Goal: Obtain resource: Download file/media

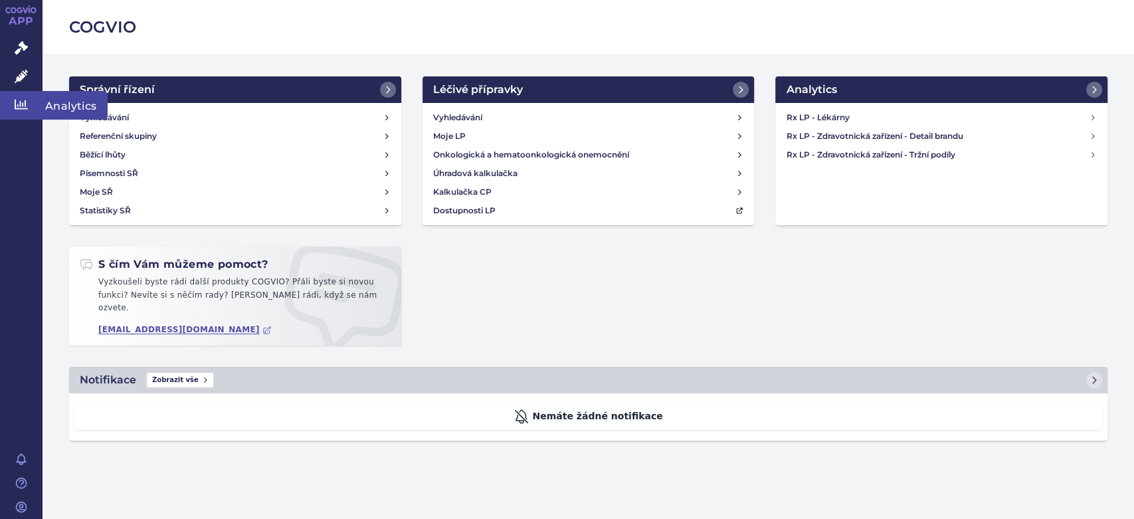
click at [22, 102] on icon at bounding box center [21, 104] width 13 height 13
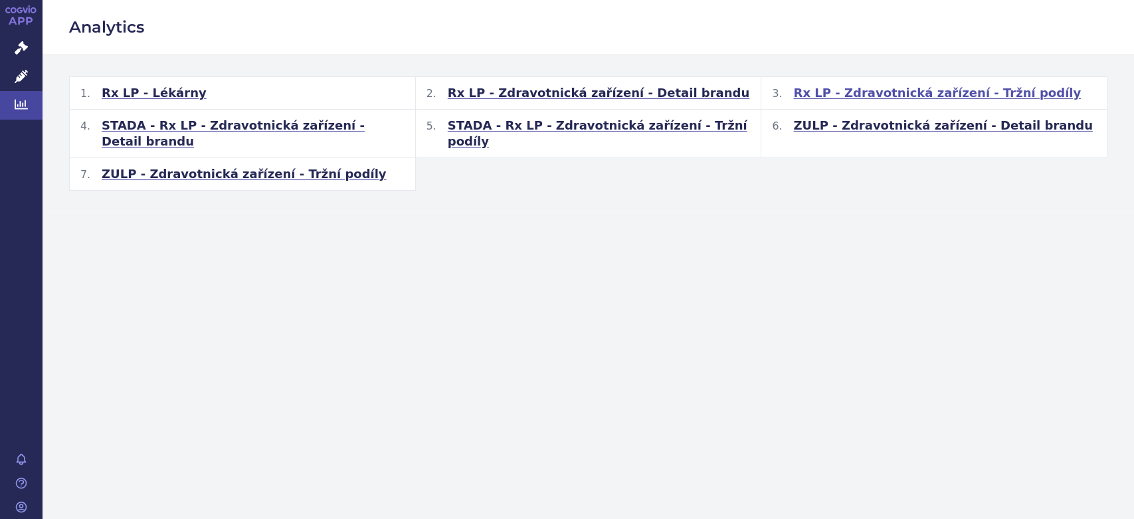
click at [887, 96] on span "Rx LP - Zdravotnická zařízení - Tržní podíly" at bounding box center [938, 93] width 288 height 16
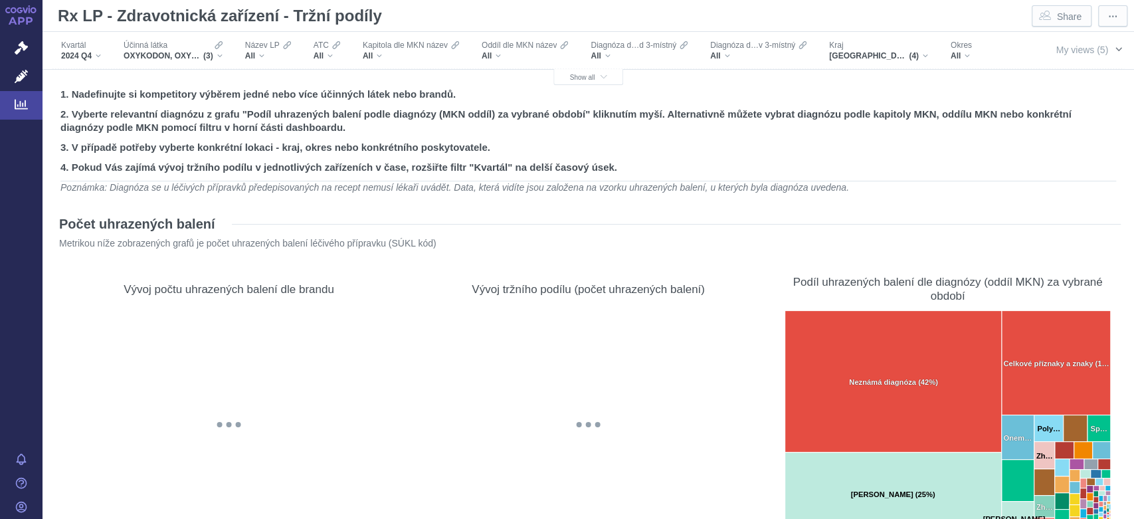
click at [1086, 53] on span "My views (5)" at bounding box center [1082, 50] width 53 height 11
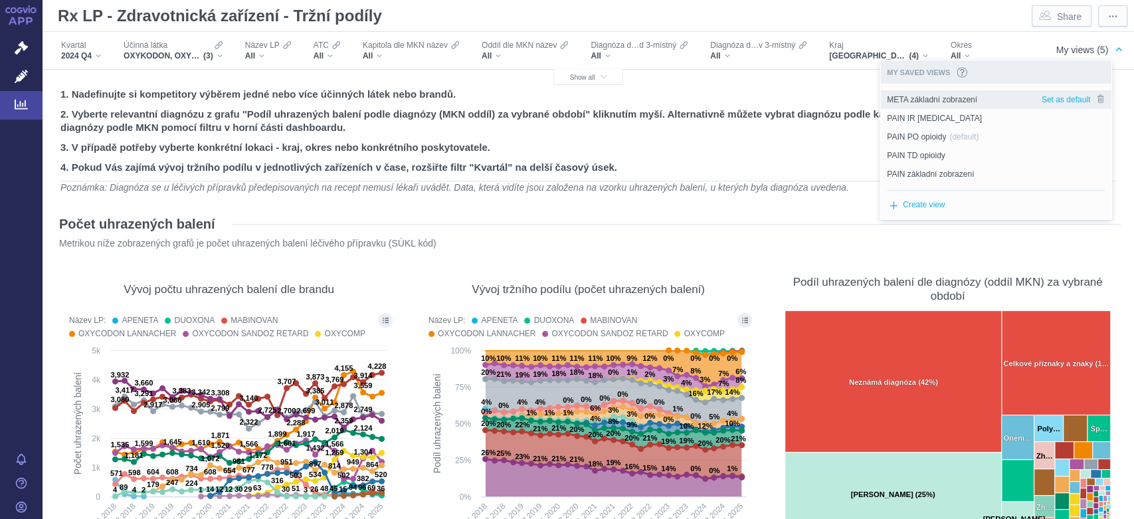
click at [956, 104] on span "META základní zobrazení" at bounding box center [932, 100] width 90 height 12
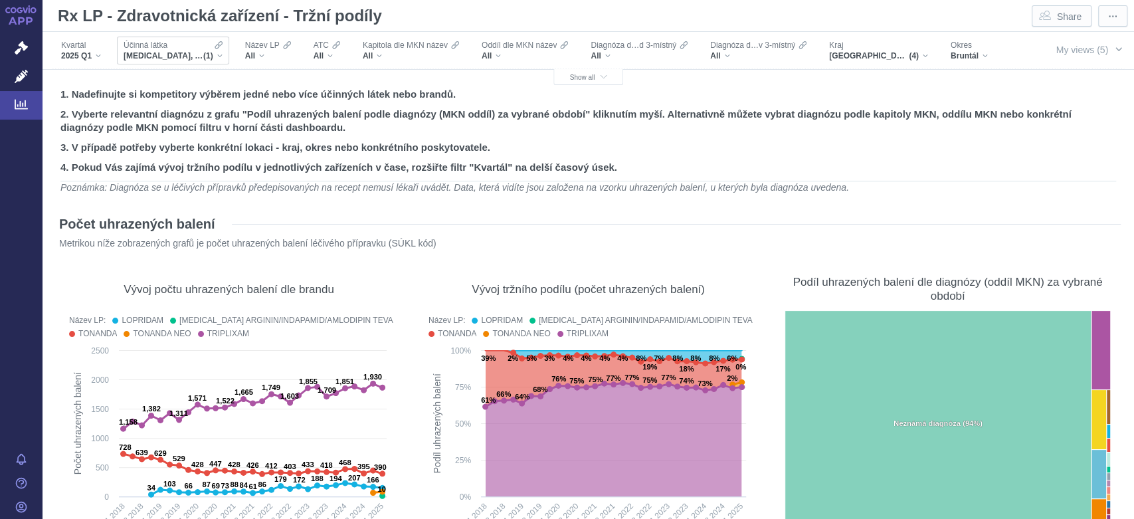
click at [219, 57] on div "[MEDICAL_DATA], AMLODIPIN A INDAPAMID (1)" at bounding box center [173, 56] width 99 height 11
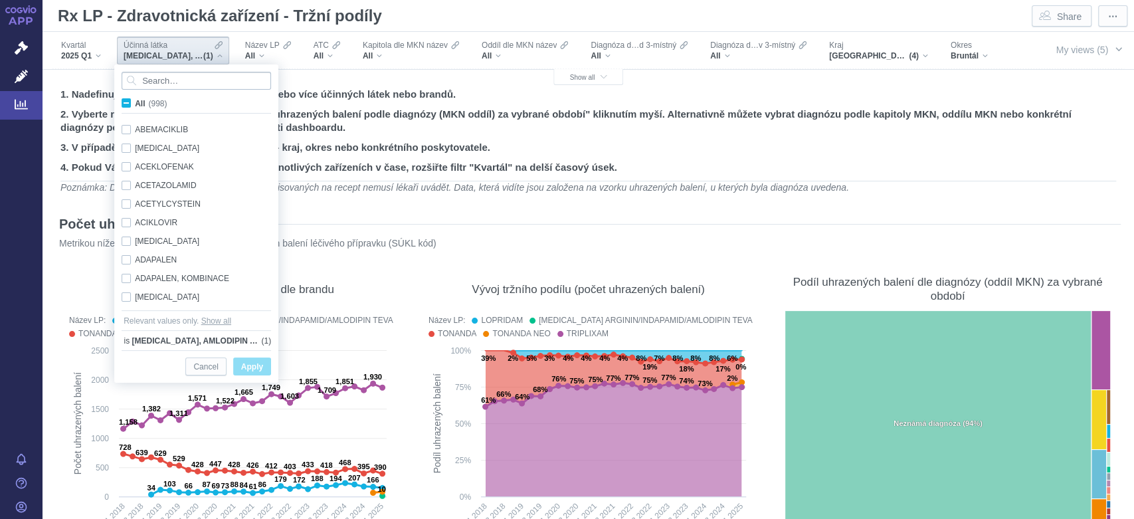
click at [197, 82] on input "Search attribute values" at bounding box center [197, 81] width 150 height 18
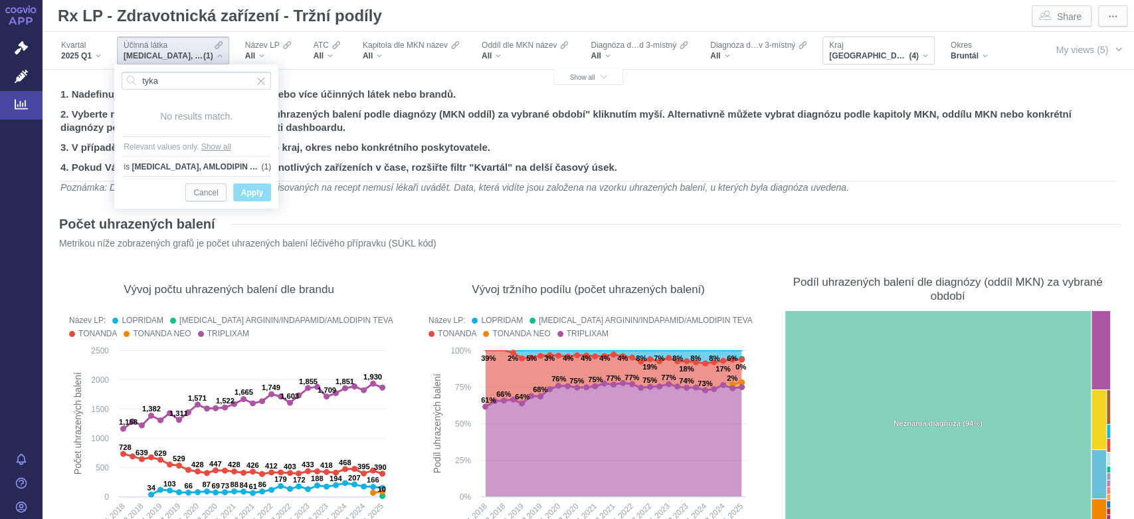
type input "tyka"
click at [925, 54] on div "[GEOGRAPHIC_DATA], [GEOGRAPHIC_DATA], [GEOGRAPHIC_DATA], [GEOGRAPHIC_DATA] (4)" at bounding box center [878, 56] width 99 height 11
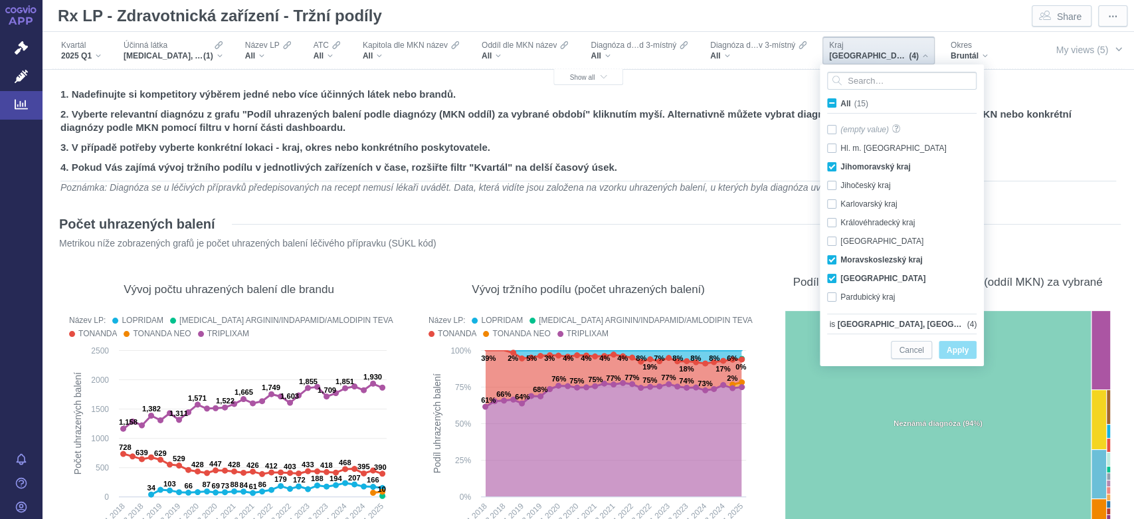
click at [841, 102] on span "All (15)" at bounding box center [855, 103] width 28 height 9
click at [841, 102] on input "All (15)" at bounding box center [845, 100] width 9 height 9
checkbox input "true"
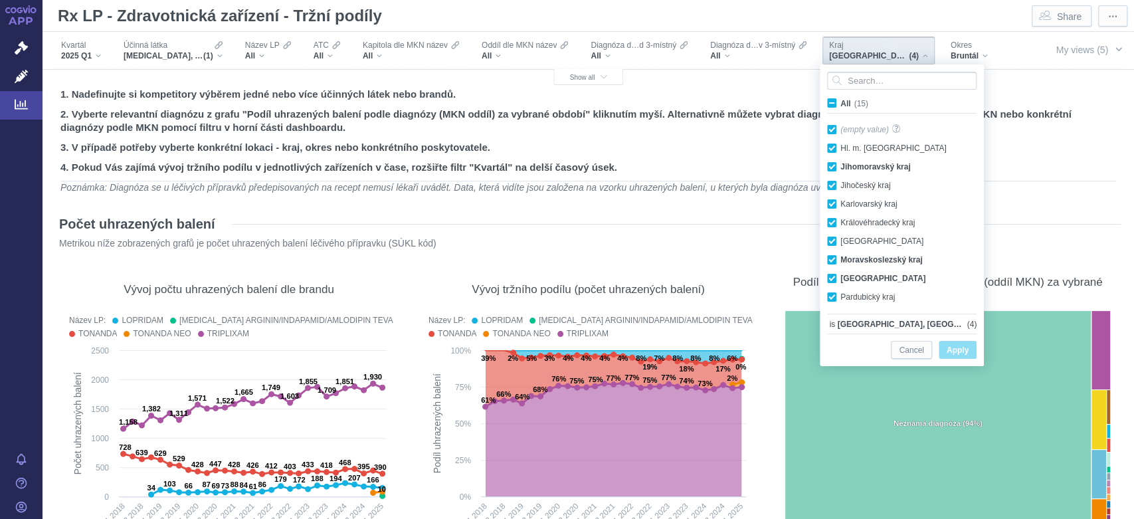
checkbox input "true"
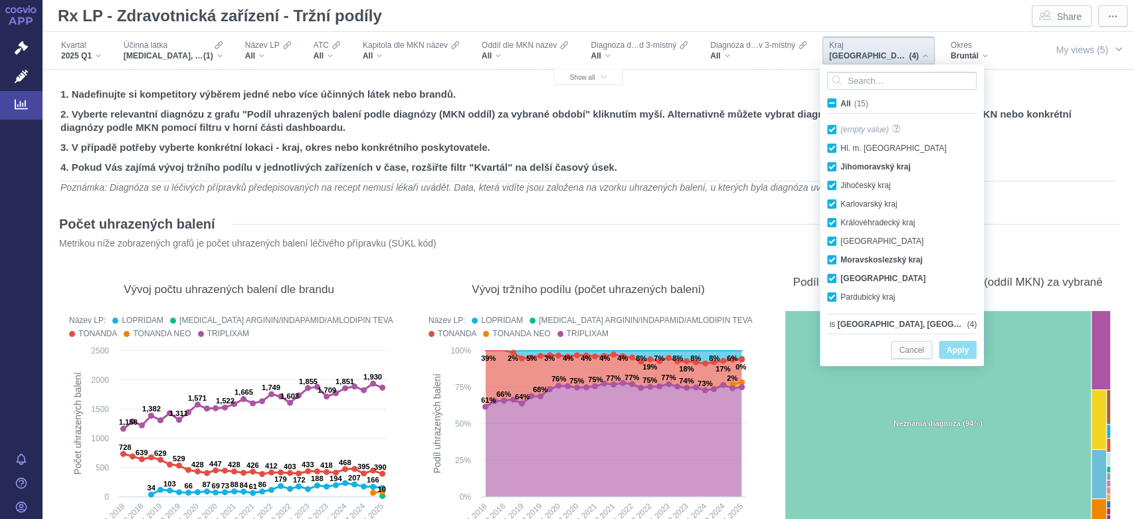
checkbox input "true"
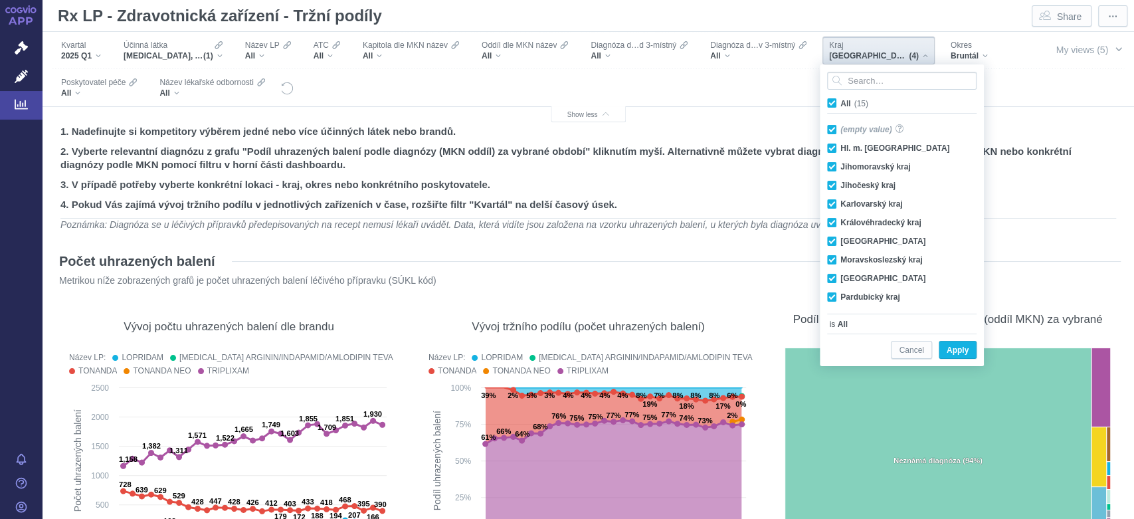
click at [1041, 249] on div "Počet uhrazených balení Metrikou níže zobrazených grafů je počet uhrazených bal…" at bounding box center [588, 268] width 1065 height 57
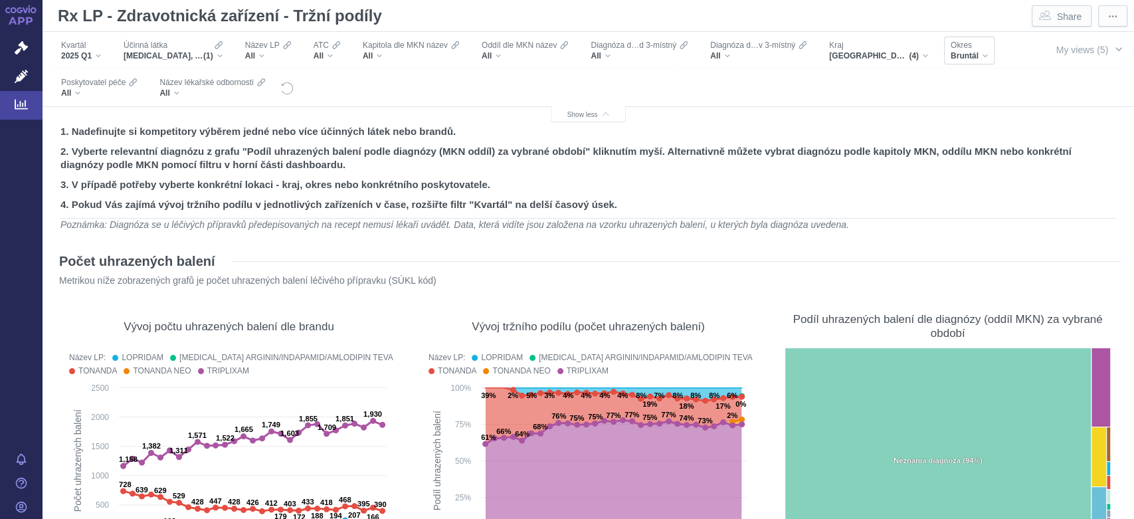
click at [982, 51] on div "Bruntál" at bounding box center [969, 56] width 37 height 11
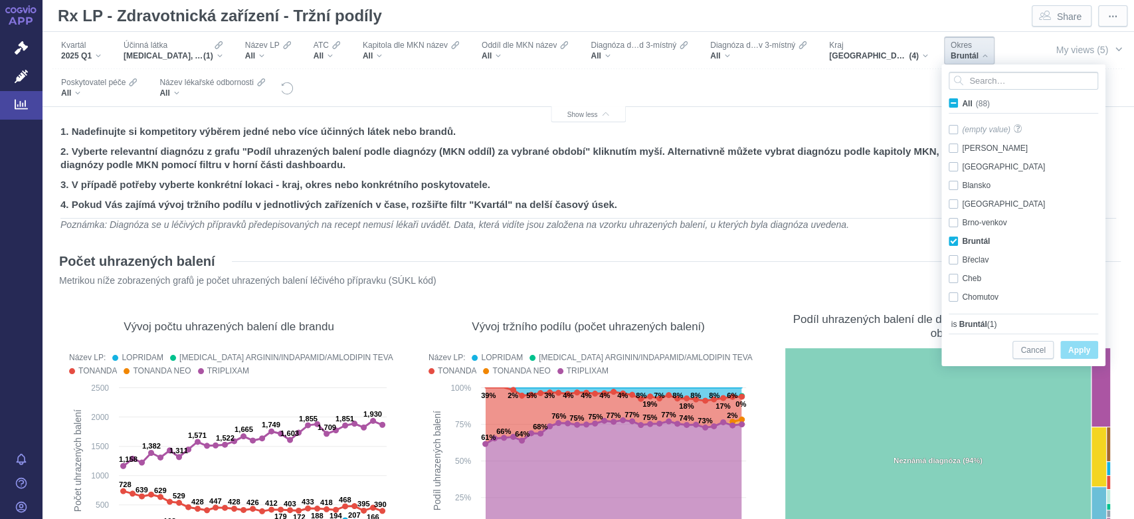
scroll to position [27, 0]
click at [962, 104] on span "All (88)" at bounding box center [976, 103] width 28 height 9
click at [962, 104] on input "All (88)" at bounding box center [966, 100] width 9 height 9
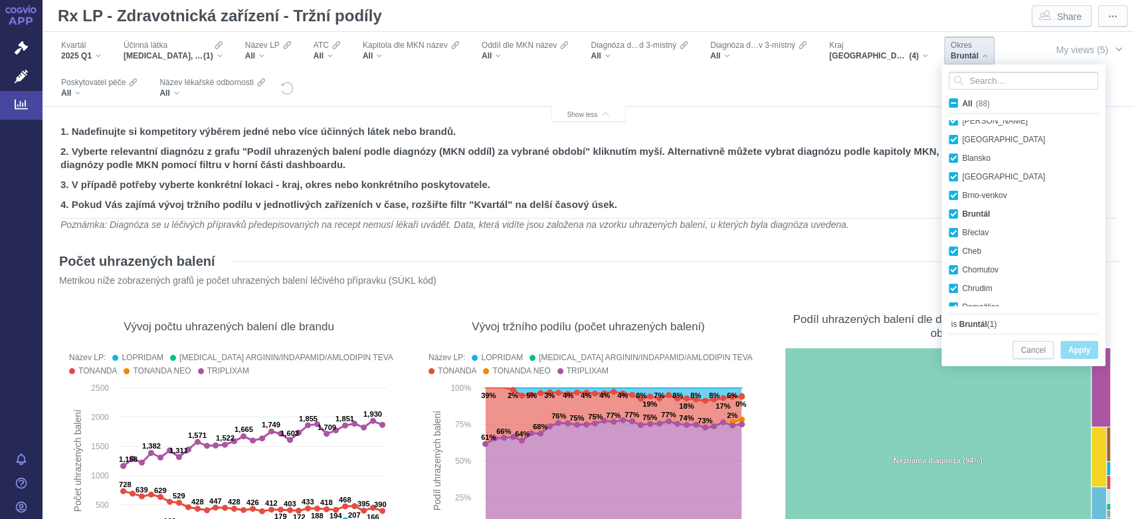
checkbox input "true"
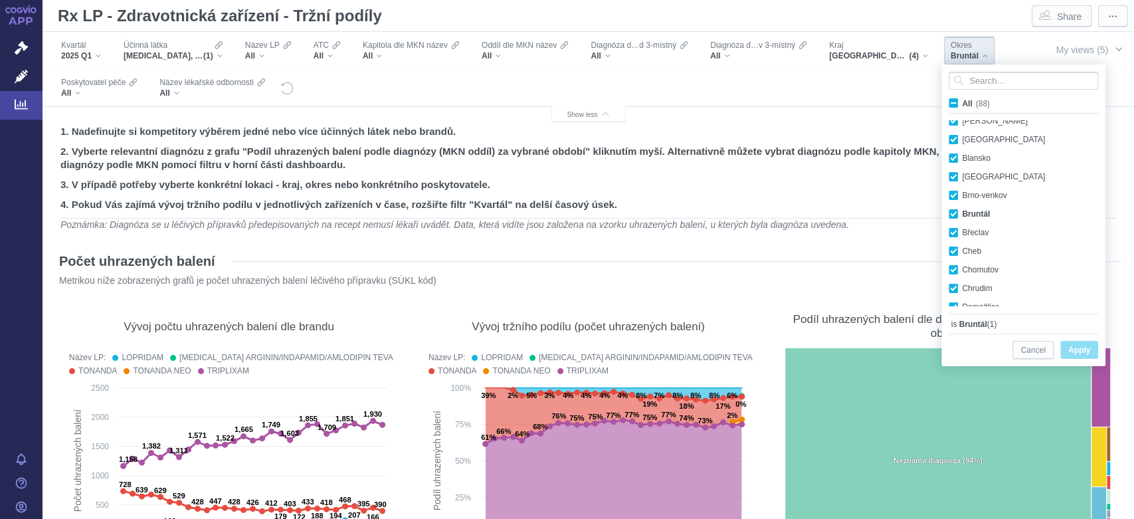
checkbox input "true"
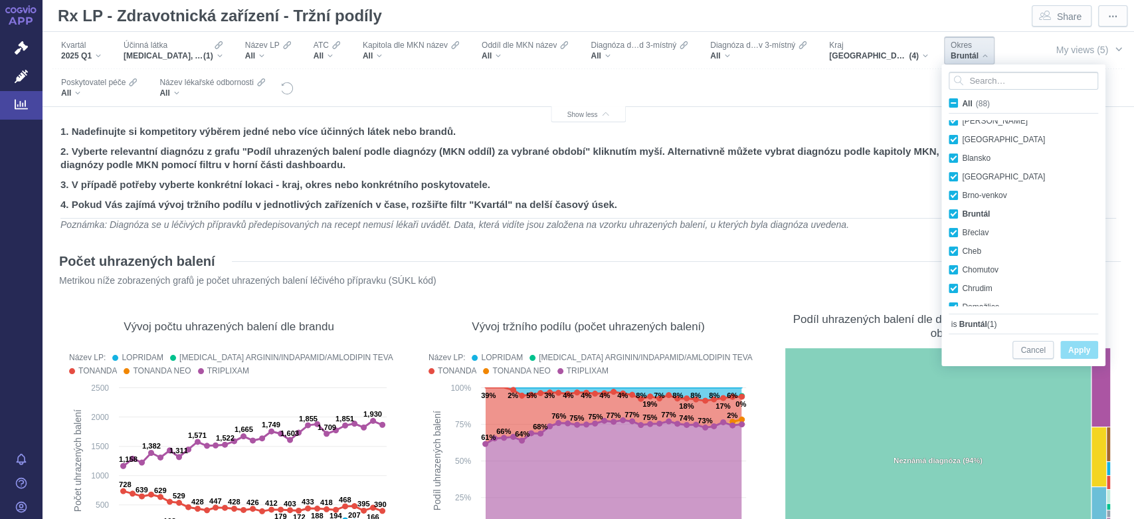
checkbox input "true"
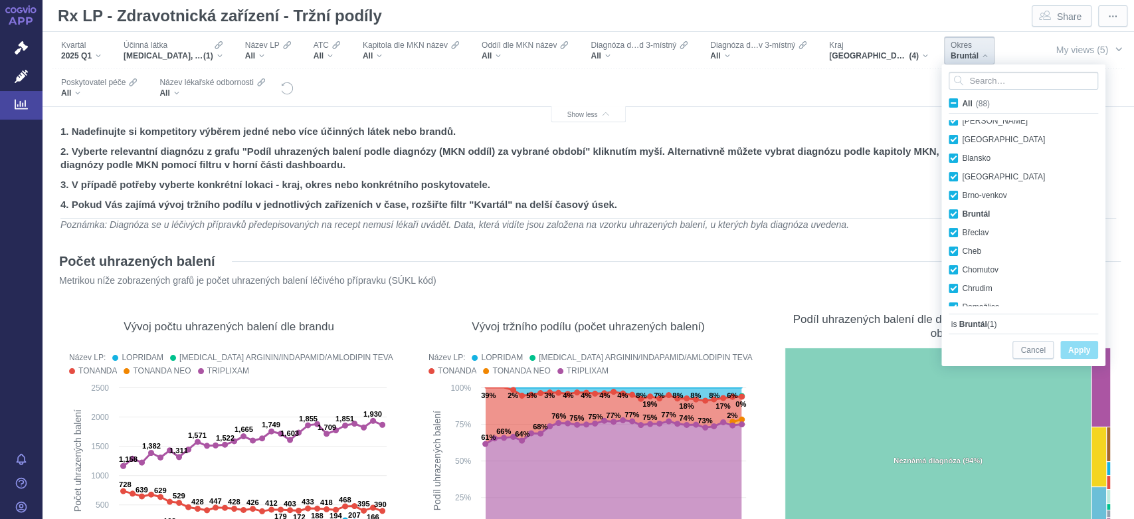
checkbox input "true"
click at [1079, 353] on span "Apply" at bounding box center [1080, 350] width 22 height 17
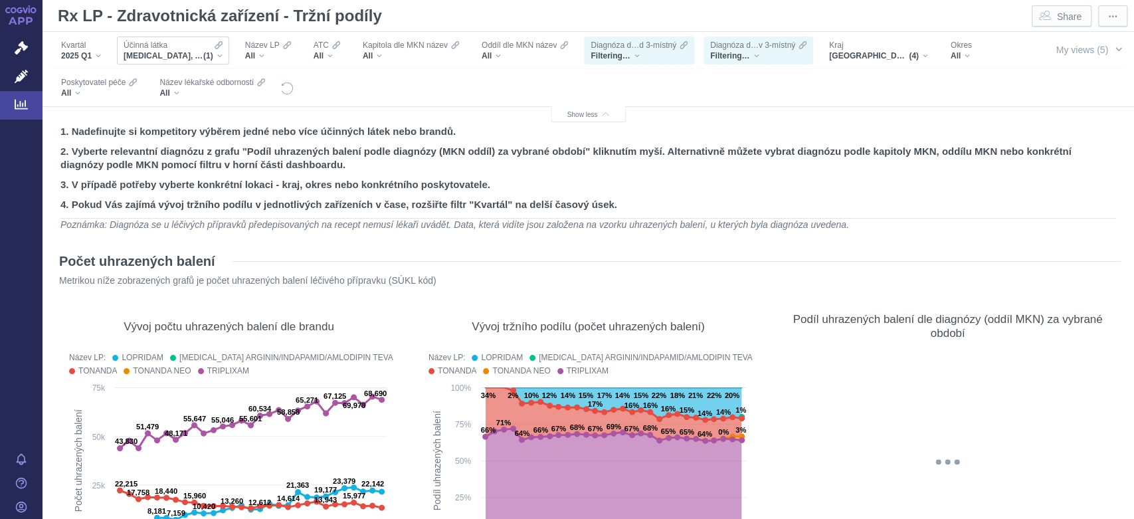
click at [217, 54] on div "[MEDICAL_DATA], AMLODIPIN A INDAPAMID (1)" at bounding box center [173, 56] width 99 height 11
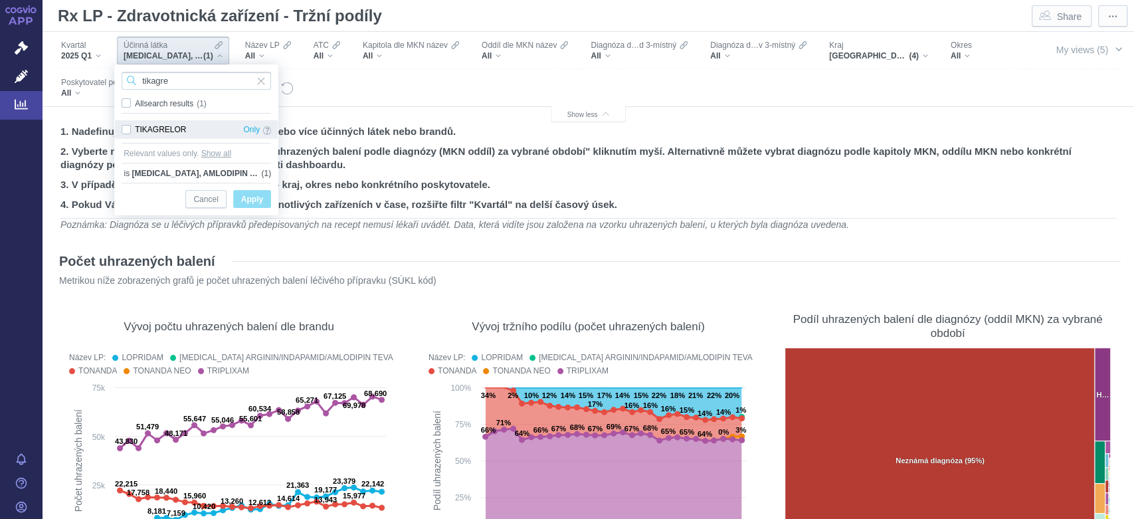
type input "tikagre"
click at [124, 130] on div "TIKAGRELOR Only" at bounding box center [196, 129] width 163 height 19
checkbox input "true"
click at [257, 202] on span "Apply" at bounding box center [252, 199] width 22 height 17
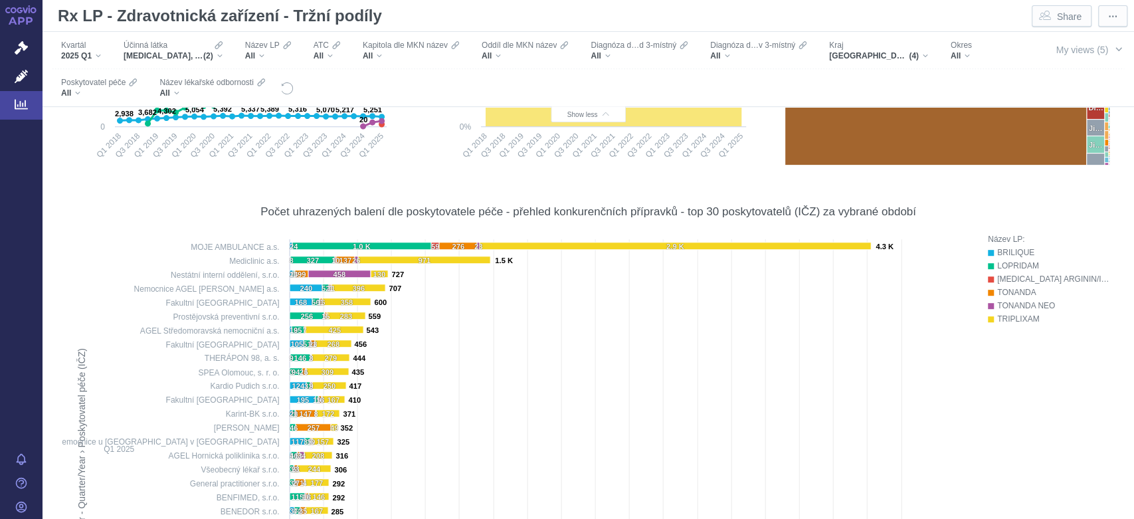
scroll to position [398, 0]
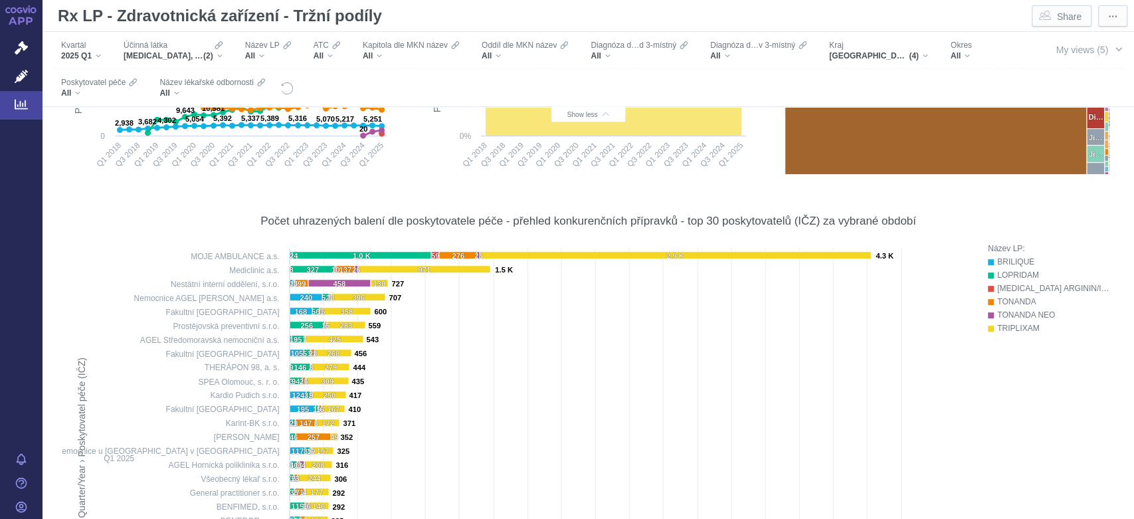
click at [806, 80] on div "Filters" at bounding box center [659, 87] width 730 height 37
click at [218, 56] on div "[MEDICAL_DATA], AMLODIPIN A INDAPAMID, TIKAGRELOR (2)" at bounding box center [173, 56] width 99 height 11
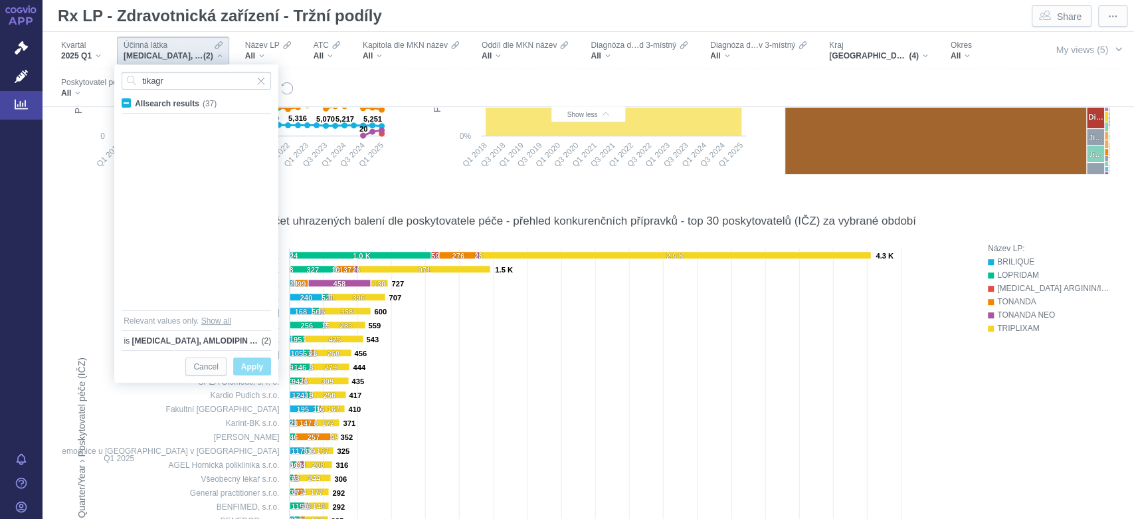
scroll to position [0, 0]
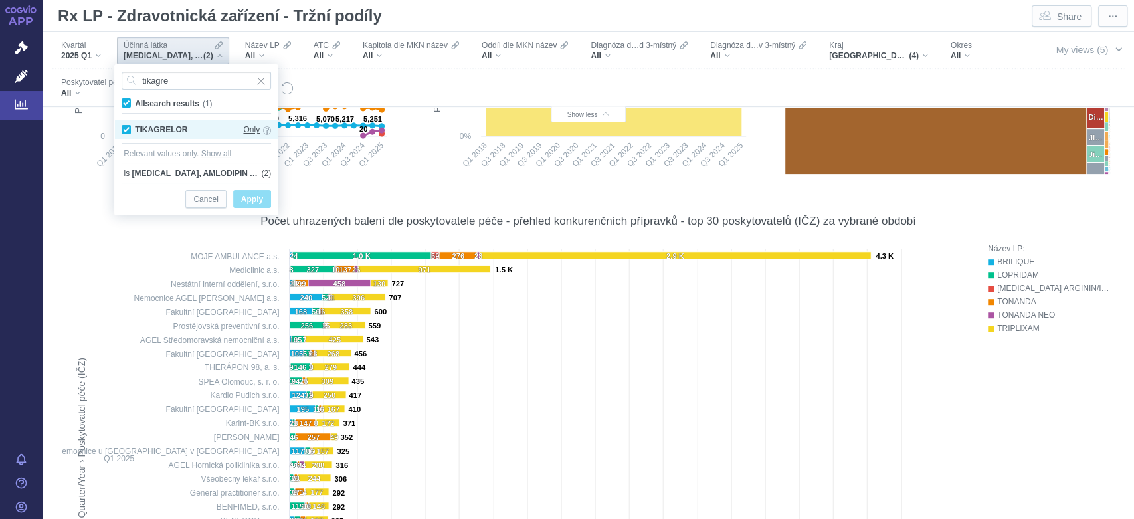
type input "tikagre"
click at [249, 132] on span "Only" at bounding box center [251, 129] width 17 height 15
click at [250, 200] on span "Apply" at bounding box center [252, 199] width 22 height 17
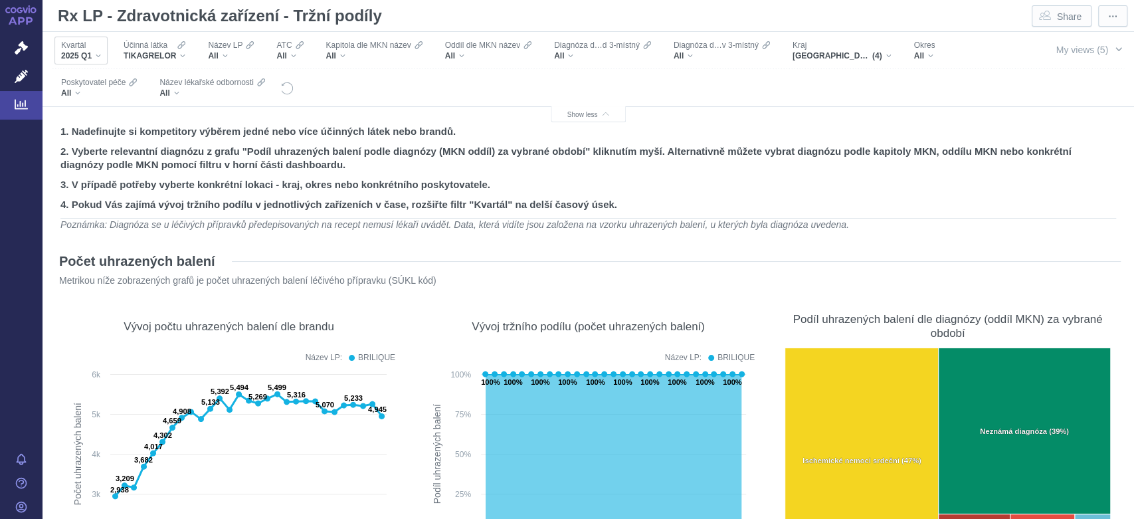
click at [96, 57] on div "2025 Q1" at bounding box center [81, 56] width 40 height 11
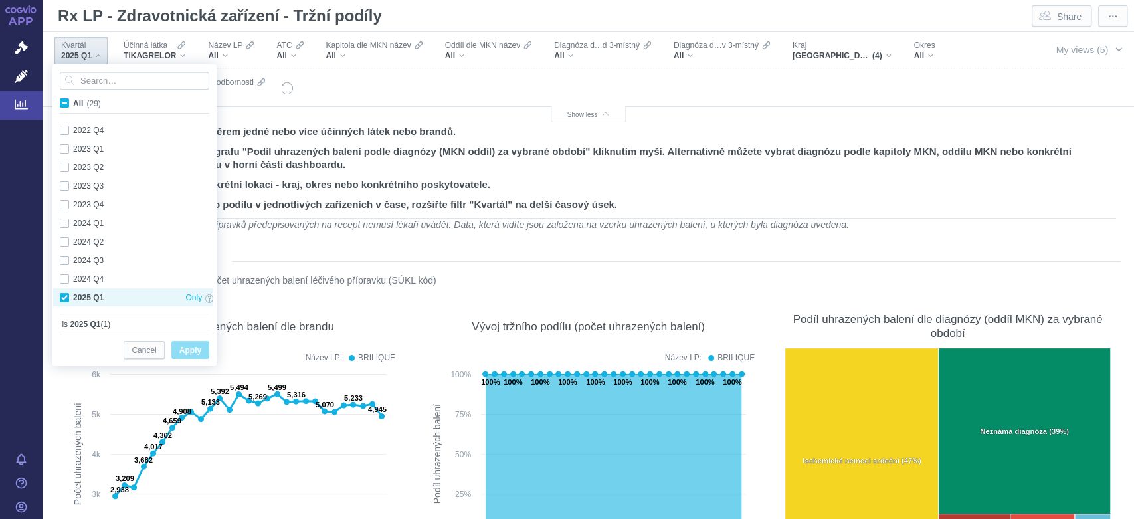
scroll to position [354, 0]
drag, startPoint x: 210, startPoint y: 253, endPoint x: 206, endPoint y: 298, distance: 45.4
click at [206, 298] on div "2021 Q3 Only 2021 Q4 Only 2022 Q1 Only 2022 Q2 Only 2022 Q3 Only 2022 Q4 Only 2…" at bounding box center [133, 37] width 160 height 540
click at [282, 351] on div "Název LP: BRILIQUE Press Space or Enter to toggle visibility" at bounding box center [228, 358] width 333 height 20
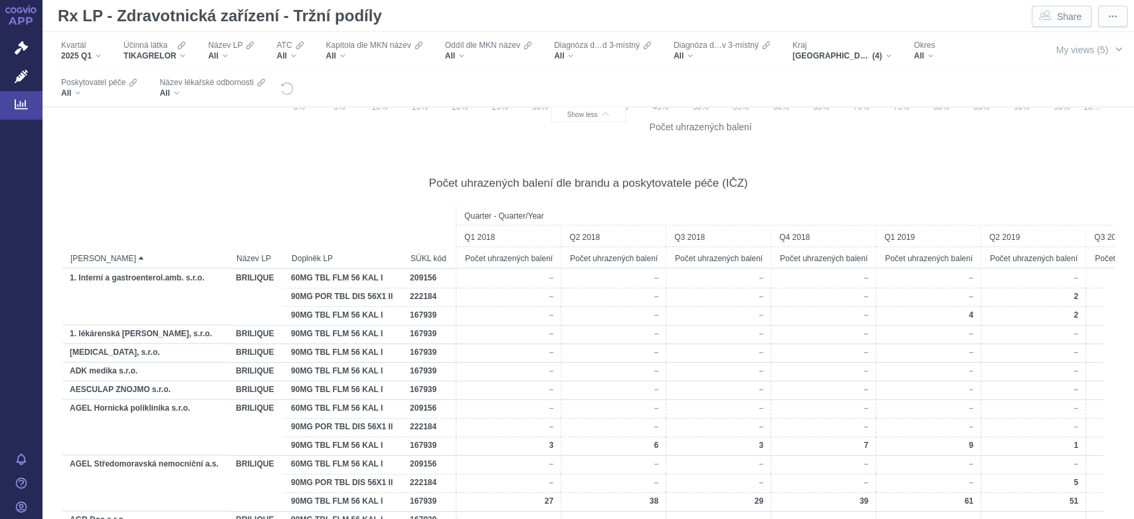
scroll to position [1537, 0]
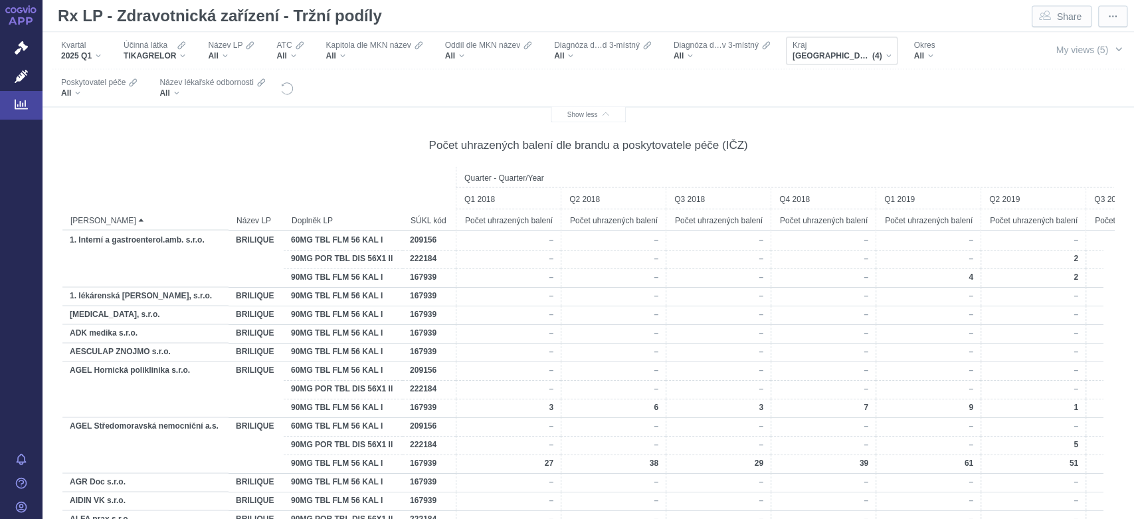
click at [886, 55] on div "[GEOGRAPHIC_DATA], [GEOGRAPHIC_DATA], [GEOGRAPHIC_DATA], [GEOGRAPHIC_DATA] (4)" at bounding box center [842, 56] width 99 height 11
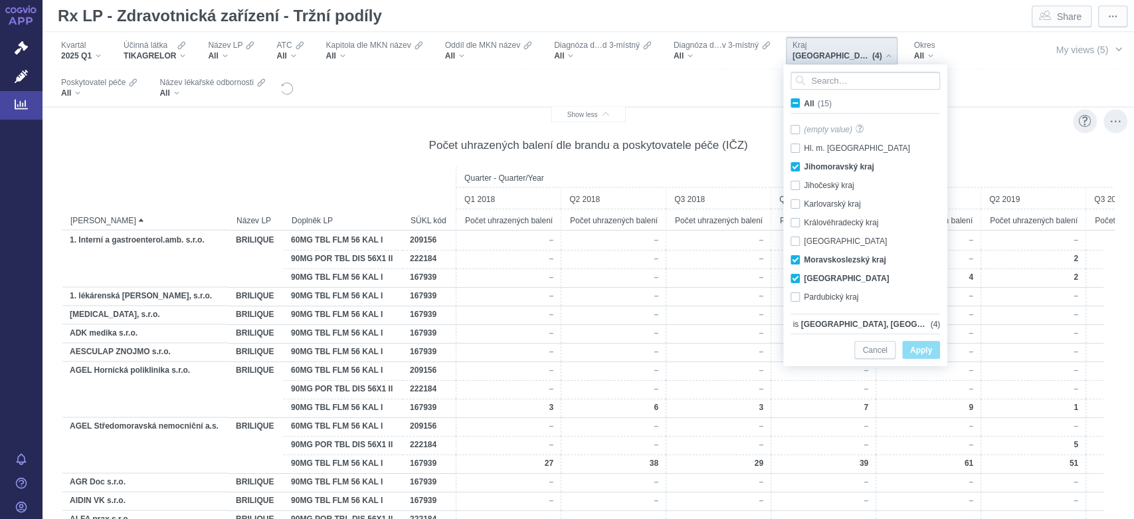
click at [994, 163] on div "Počet uhrazených balení dle brandu a poskytovatele péče (IČZ) Quarter - Quarter…" at bounding box center [588, 378] width 1052 height 512
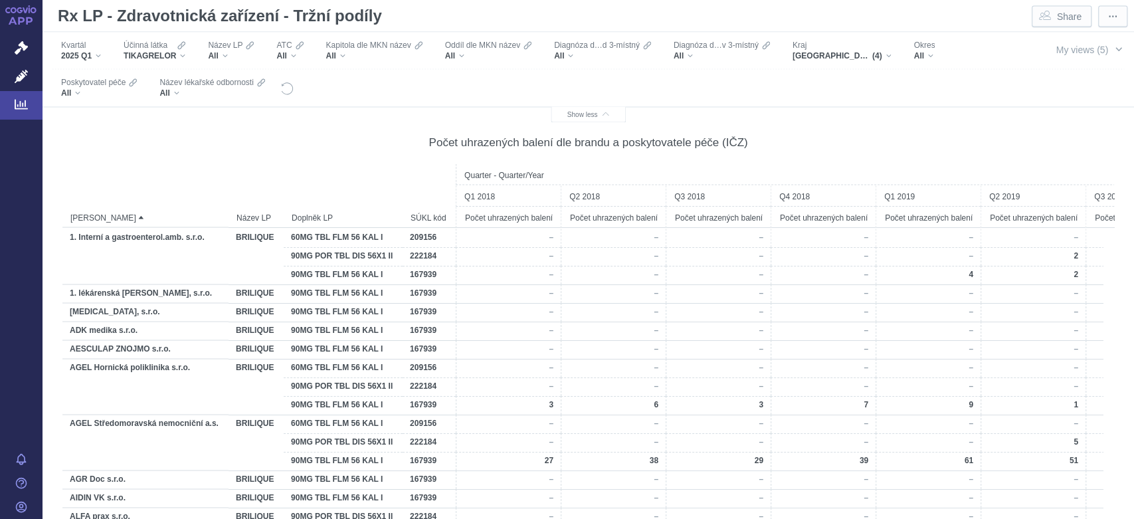
scroll to position [1549, 0]
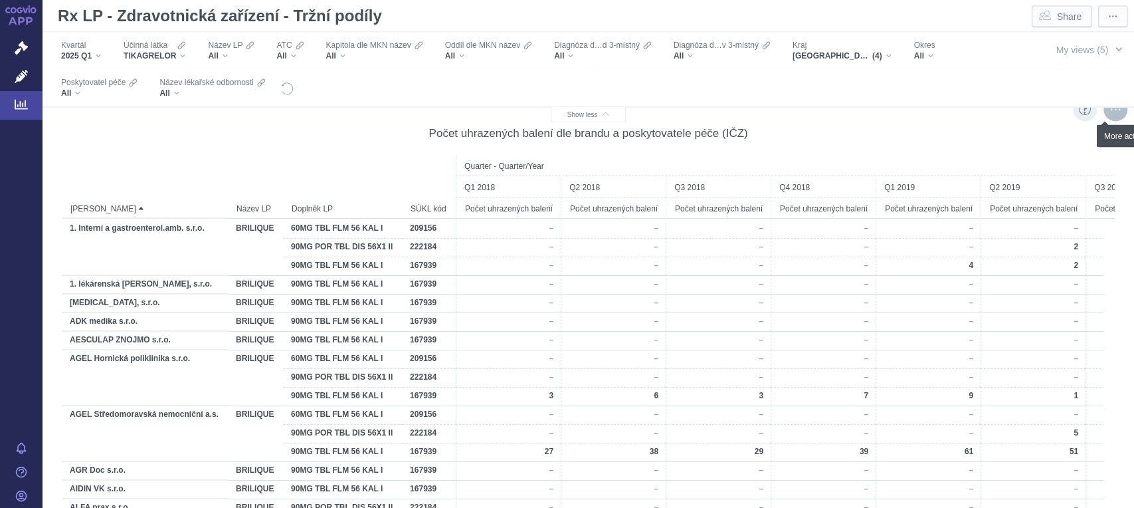
click at [1104, 112] on div "More actions" at bounding box center [1116, 109] width 24 height 24
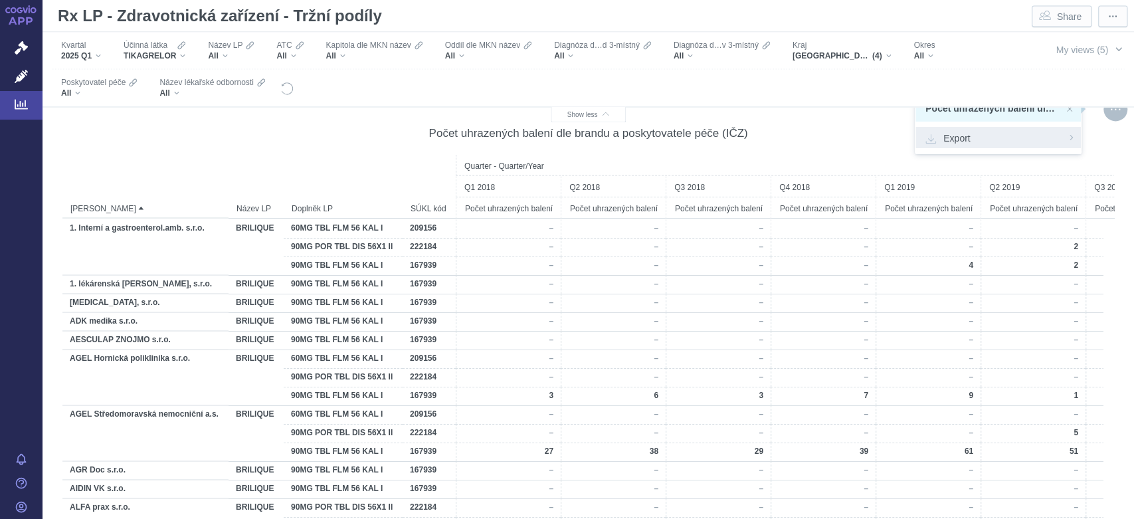
click at [984, 144] on div "Export" at bounding box center [998, 137] width 165 height 21
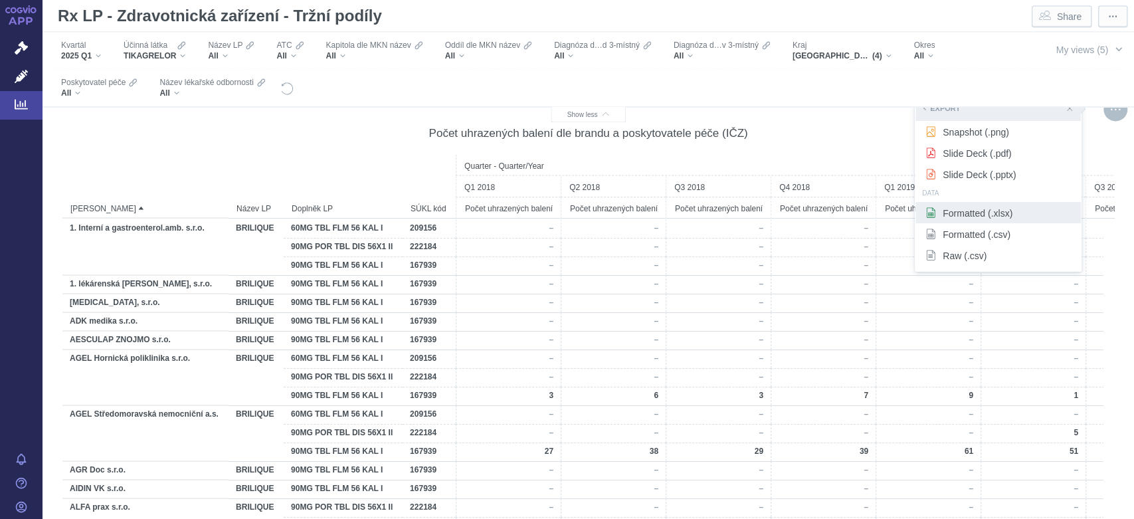
click at [985, 217] on span "Formatted (.xlsx)" at bounding box center [999, 212] width 146 height 13
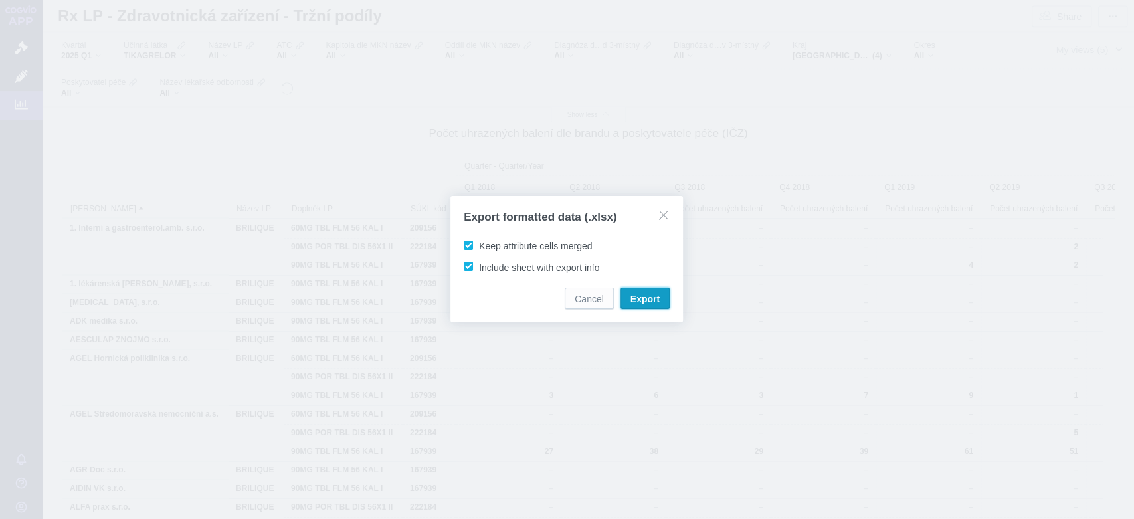
click at [640, 293] on span "Export" at bounding box center [645, 298] width 29 height 13
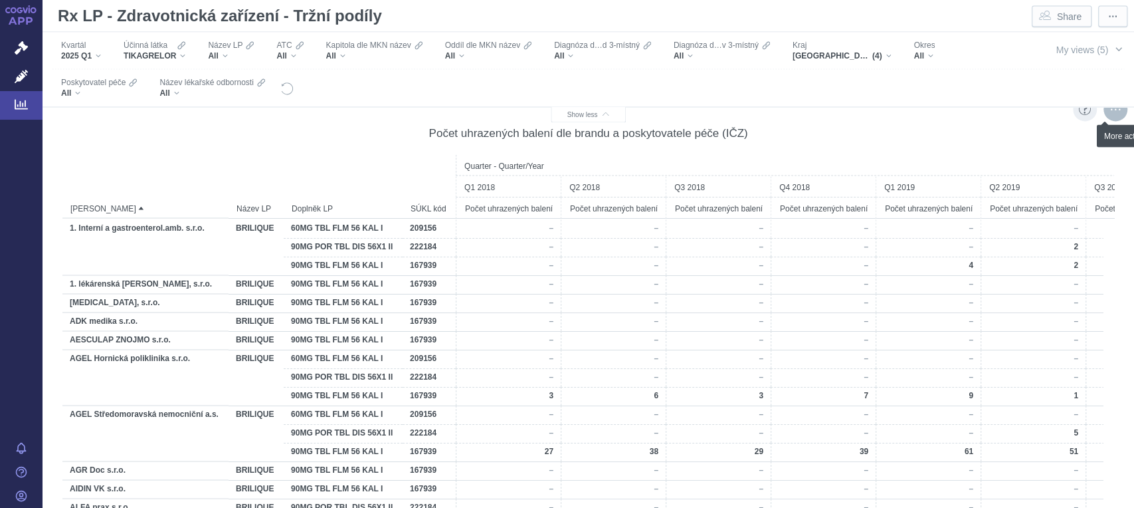
click at [1104, 110] on div "More actions" at bounding box center [1116, 109] width 24 height 24
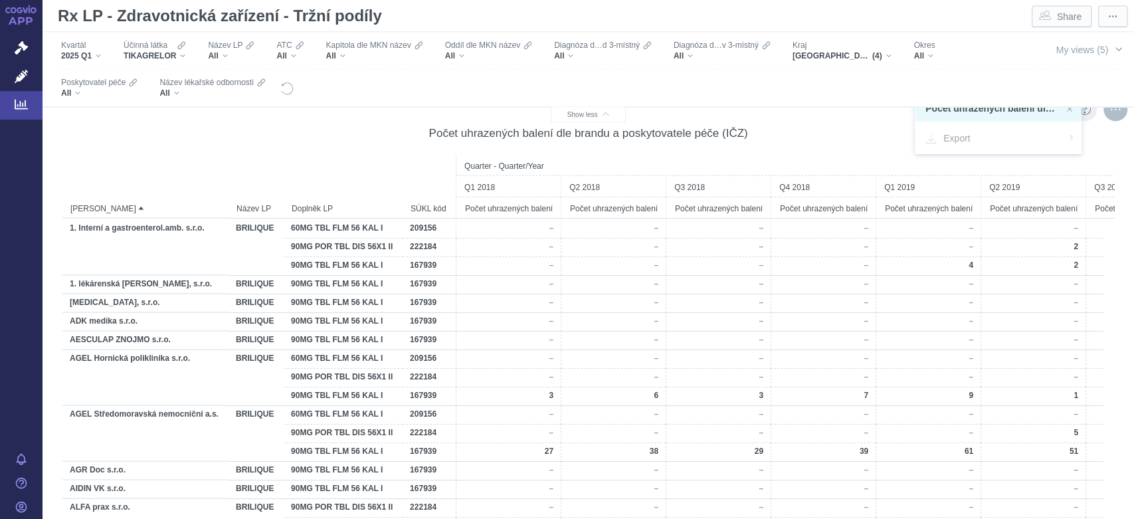
click at [861, 121] on div "Počet uhrazených balení dle brandu a poskytovatele péče (IČZ)" at bounding box center [588, 132] width 1052 height 31
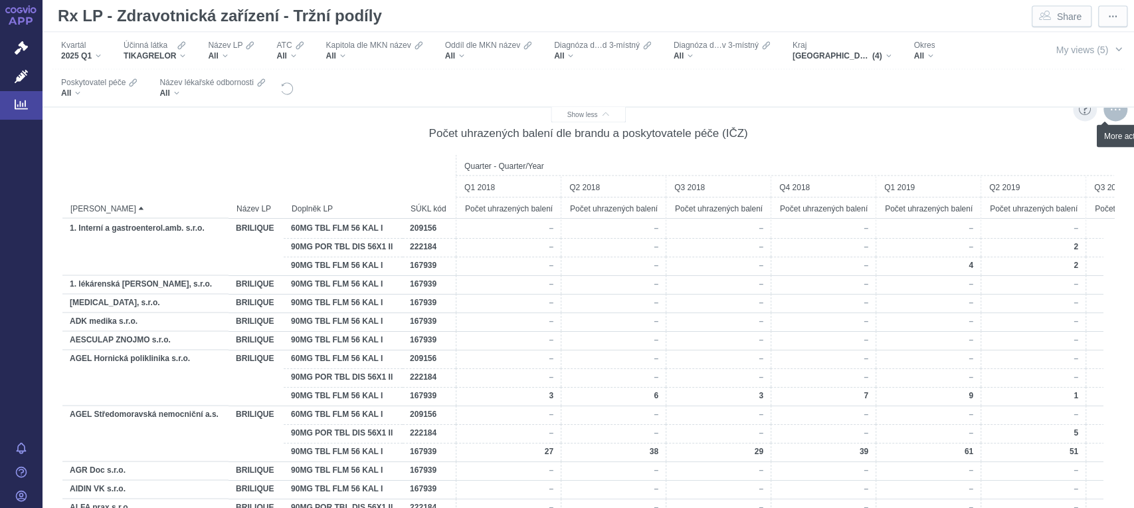
click at [1106, 110] on div "More actions" at bounding box center [1116, 109] width 24 height 24
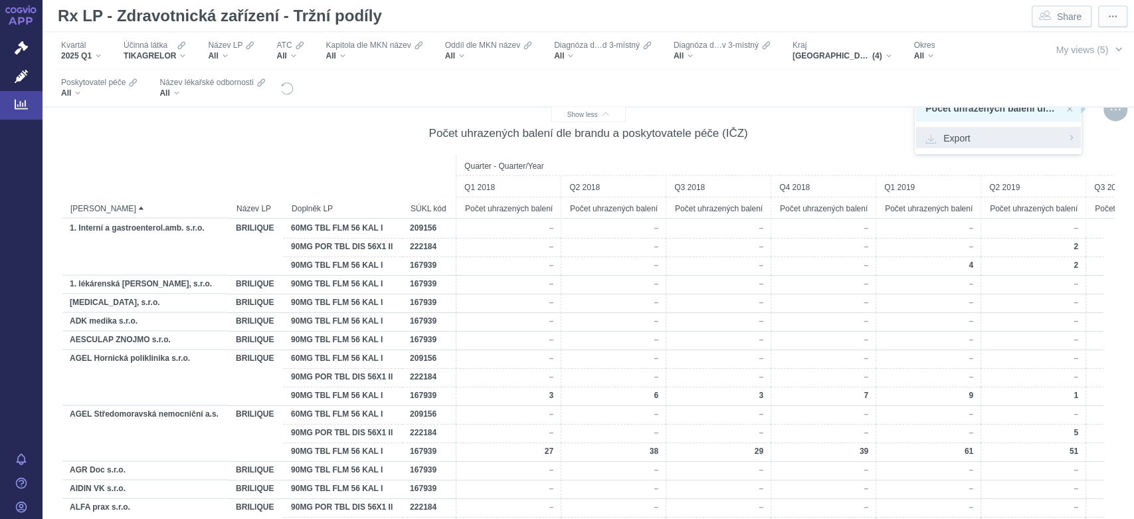
click at [968, 136] on span "Export" at bounding box center [999, 137] width 146 height 13
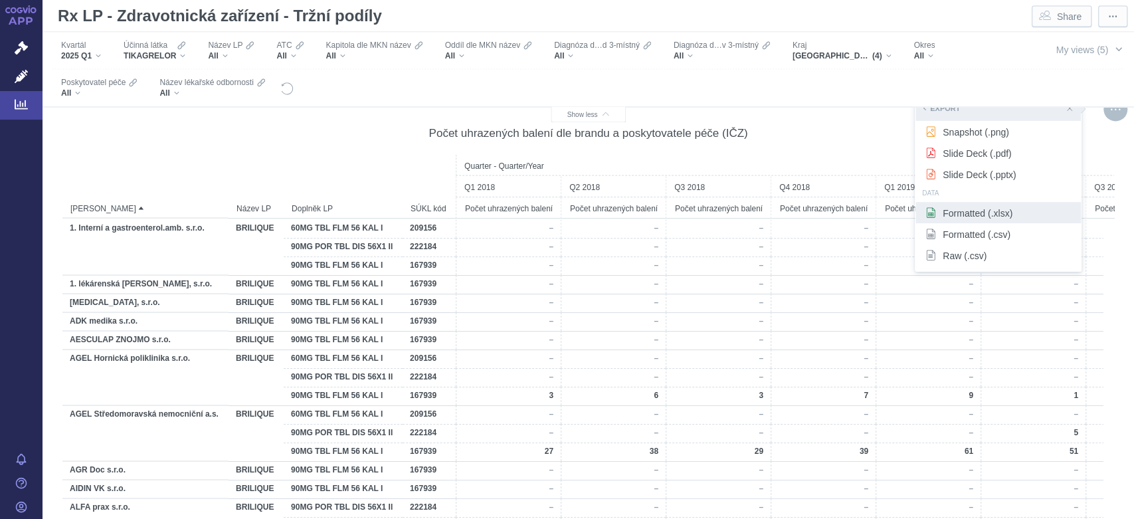
click at [970, 215] on span "Formatted (.xlsx)" at bounding box center [999, 212] width 146 height 13
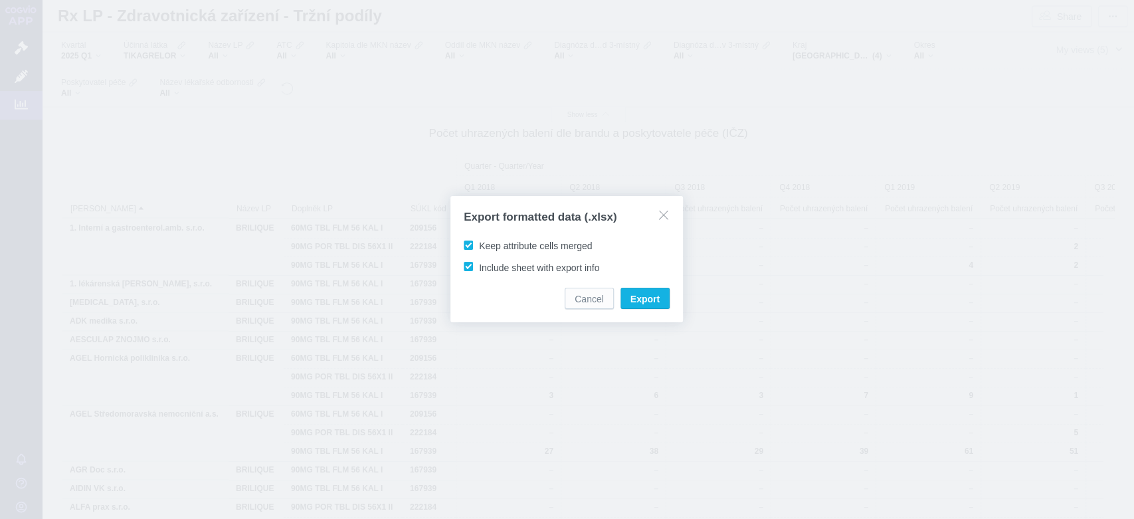
click at [479, 247] on span "Keep attribute cells merged" at bounding box center [535, 246] width 113 height 11
click at [477, 247] on input "Keep attribute cells merged" at bounding box center [481, 243] width 9 height 9
checkbox input "false"
click at [642, 296] on span "Export" at bounding box center [645, 298] width 29 height 13
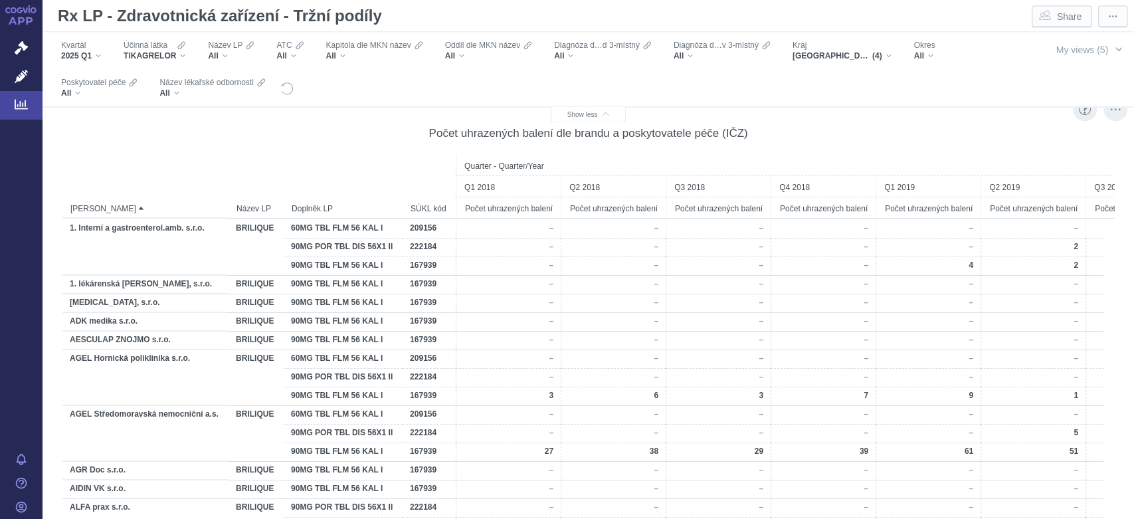
click at [1016, 137] on div "Počet uhrazených balení dle brandu a poskytovatele péče (IČZ)" at bounding box center [588, 133] width 1052 height 15
click at [928, 132] on div "Počet uhrazených balení dle brandu a poskytovatele péče (IČZ)" at bounding box center [588, 133] width 1052 height 15
